Goal: Task Accomplishment & Management: Use online tool/utility

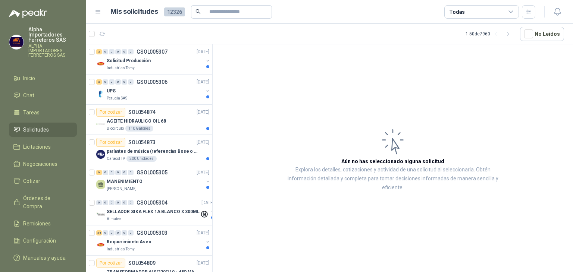
click at [492, 12] on div "Todas" at bounding box center [481, 11] width 75 height 13
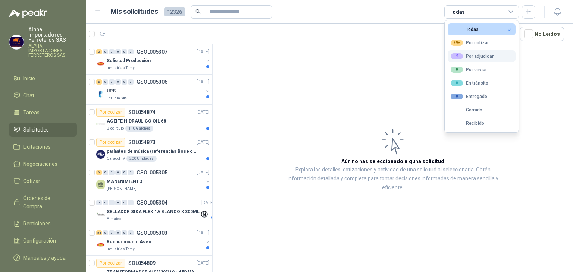
click at [479, 56] on div "2 Por adjudicar" at bounding box center [472, 56] width 43 height 6
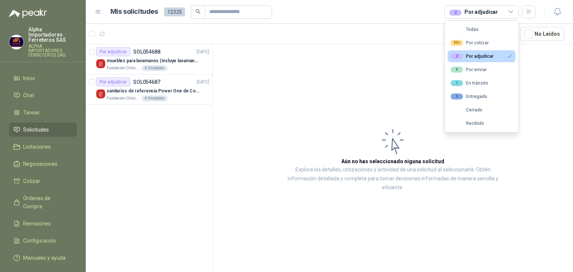
click at [471, 12] on div "2 Por adjudicar" at bounding box center [473, 12] width 49 height 8
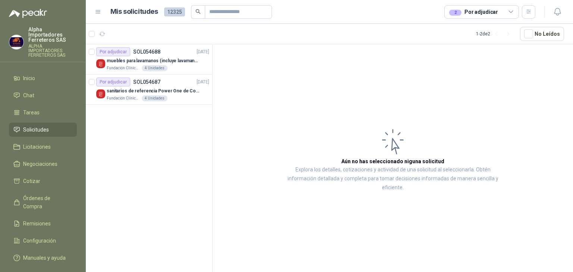
click at [467, 13] on div "2 Por adjudicar" at bounding box center [473, 12] width 49 height 8
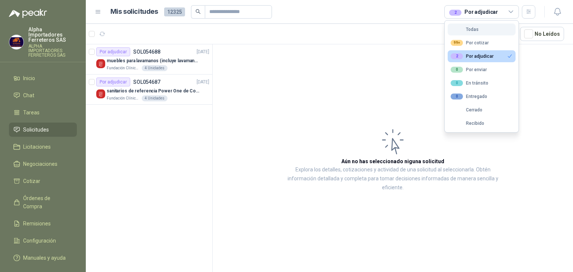
click at [463, 27] on div "Todas" at bounding box center [465, 29] width 28 height 5
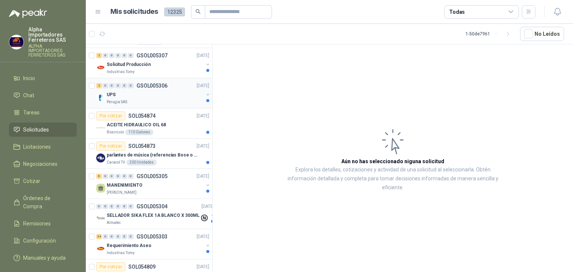
scroll to position [37, 0]
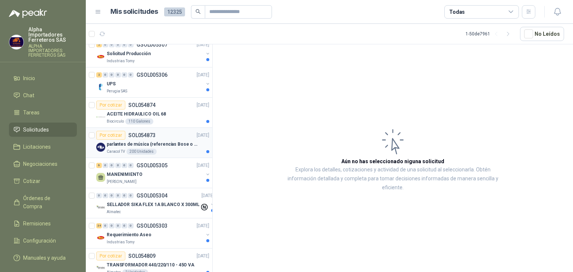
click at [176, 150] on div "Caracol TV 200 Unidades" at bounding box center [158, 152] width 103 height 6
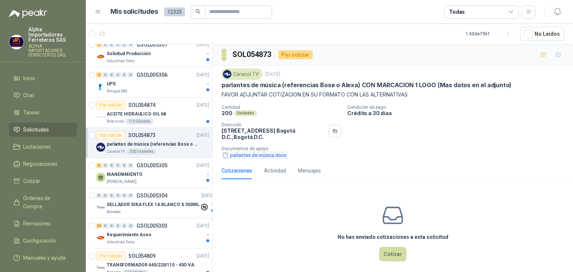
click at [233, 158] on button "parlantes de música.docx" at bounding box center [255, 155] width 66 height 8
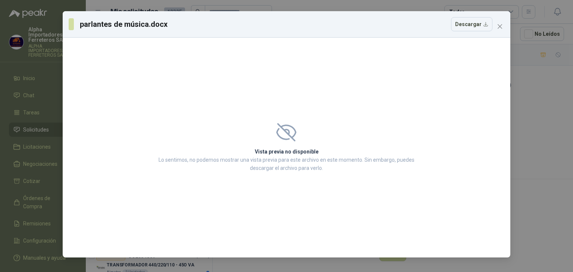
click at [295, 144] on div "Vista previa no disponible Lo sentimos, no podemos mostrar una vista previa par…" at bounding box center [286, 147] width 278 height 67
click at [289, 135] on icon at bounding box center [286, 132] width 19 height 17
click at [499, 28] on icon "close" at bounding box center [500, 26] width 6 height 6
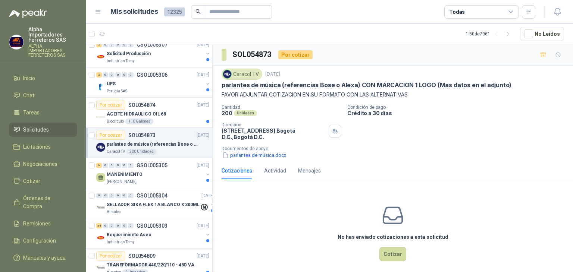
click at [267, 87] on p "parlantes de música (referencias Bose o Alexa) CON MARCACION 1 LOGO (Mas datos …" at bounding box center [367, 85] width 290 height 8
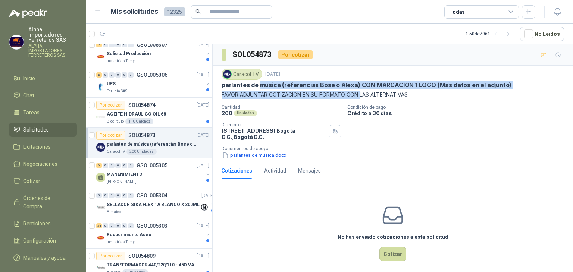
drag, startPoint x: 267, startPoint y: 87, endPoint x: 368, endPoint y: 99, distance: 102.5
click at [359, 93] on div "Caracol TV [DATE] parlantes de música (referencias Bose o Alexa) CON MARCACION …" at bounding box center [393, 84] width 342 height 30
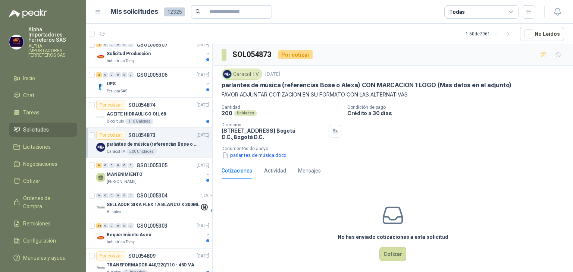
click at [373, 102] on div "Caracol TV [DATE] parlantes de música (referencias Bose o Alexa) CON MARCACION …" at bounding box center [393, 114] width 342 height 91
drag, startPoint x: 396, startPoint y: 95, endPoint x: 396, endPoint y: 120, distance: 25.0
click at [394, 96] on p "FAVOR ADJUNTAR COTIZACION EN SU FORMATO CON LAS ALTERNATIVAS" at bounding box center [393, 95] width 342 height 8
drag, startPoint x: 417, startPoint y: 91, endPoint x: 362, endPoint y: 83, distance: 54.6
click at [409, 91] on p "FAVOR ADJUNTAR COTIZACION EN SU FORMATO CON LAS ALTERNATIVAS" at bounding box center [393, 95] width 342 height 8
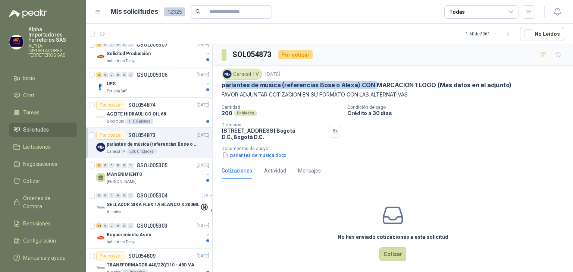
drag, startPoint x: 226, startPoint y: 85, endPoint x: 373, endPoint y: 85, distance: 147.3
click at [373, 85] on p "parlantes de música (referencias Bose o Alexa) CON MARCACION 1 LOGO (Mas datos …" at bounding box center [367, 85] width 290 height 8
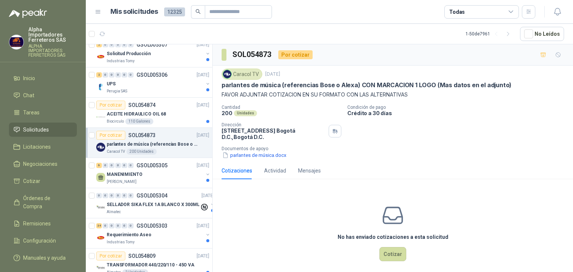
drag, startPoint x: 380, startPoint y: 85, endPoint x: 384, endPoint y: 85, distance: 4.1
click at [380, 85] on p "parlantes de música (referencias Bose o Alexa) CON MARCACION 1 LOGO (Mas datos …" at bounding box center [367, 85] width 290 height 8
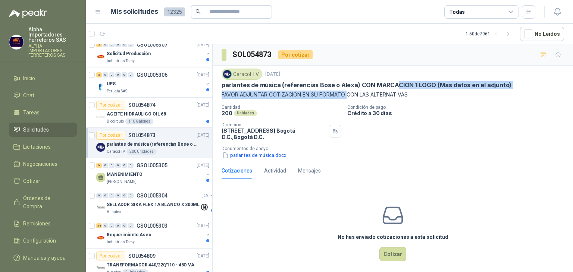
drag, startPoint x: 393, startPoint y: 85, endPoint x: 345, endPoint y: 93, distance: 48.7
click at [345, 93] on div "Caracol TV [DATE] parlantes de música (referencias Bose o Alexa) CON MARCACION …" at bounding box center [393, 84] width 342 height 30
drag, startPoint x: 337, startPoint y: 91, endPoint x: 327, endPoint y: 75, distance: 18.3
click at [336, 91] on p "FAVOR ADJUNTAR COTIZACION EN SU FORMATO CON LAS ALTERNATIVAS" at bounding box center [393, 95] width 342 height 8
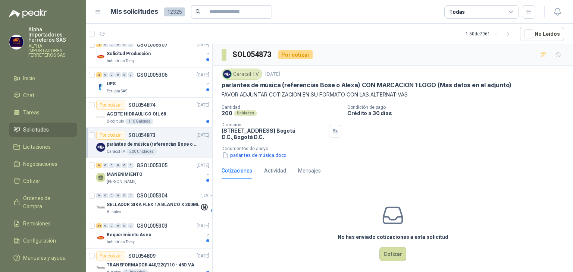
click at [341, 83] on p "parlantes de música (referencias Bose o Alexa) CON MARCACION 1 LOGO (Mas datos …" at bounding box center [367, 85] width 290 height 8
click at [374, 84] on p "parlantes de música (referencias Bose o Alexa) CON MARCACION 1 LOGO (Mas datos …" at bounding box center [367, 85] width 290 height 8
click at [416, 92] on p "FAVOR ADJUNTAR COTIZACION EN SU FORMATO CON LAS ALTERNATIVAS" at bounding box center [393, 95] width 342 height 8
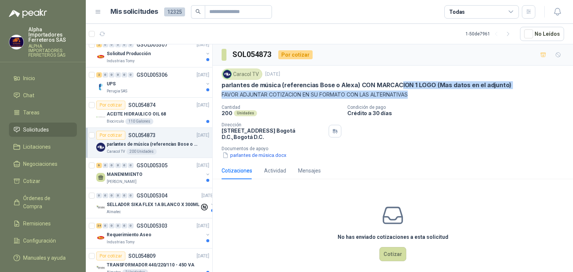
drag, startPoint x: 427, startPoint y: 92, endPoint x: 395, endPoint y: 84, distance: 32.5
click at [395, 84] on div "Caracol TV [DATE] parlantes de música (referencias Bose o Alexa) CON MARCACION …" at bounding box center [393, 84] width 342 height 30
click at [393, 83] on p "parlantes de música (referencias Bose o Alexa) CON MARCACION 1 LOGO (Mas datos …" at bounding box center [367, 85] width 290 height 8
